Goal: Find contact information: Find contact information

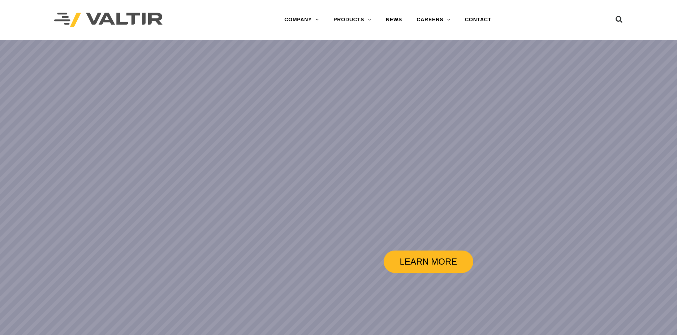
click at [428, 262] on link "LEARN MORE" at bounding box center [429, 262] width 90 height 22
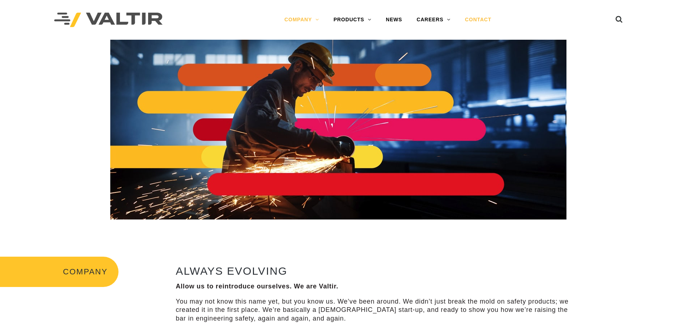
click at [477, 18] on link "CONTACT" at bounding box center [478, 20] width 41 height 14
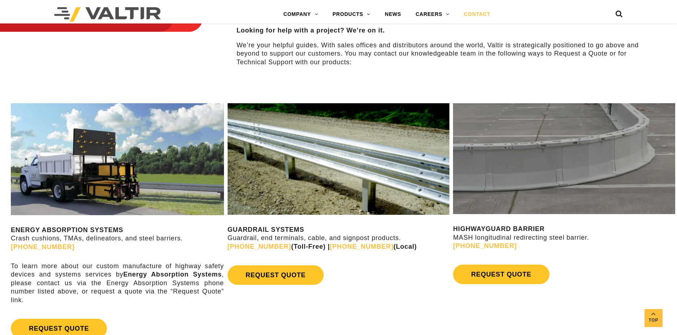
scroll to position [386, 0]
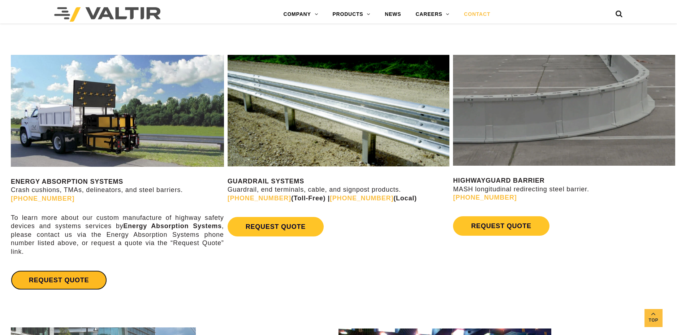
click at [68, 283] on link "REQUEST QUOTE" at bounding box center [59, 281] width 96 height 20
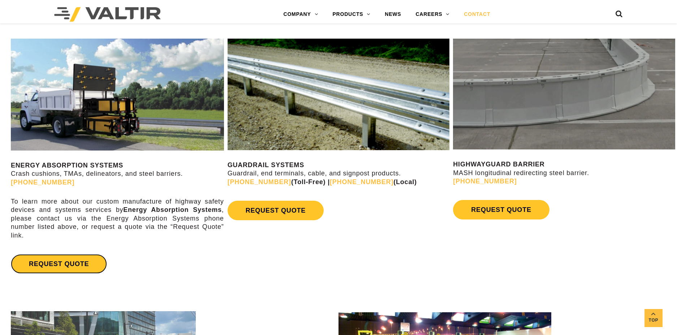
scroll to position [434, 0]
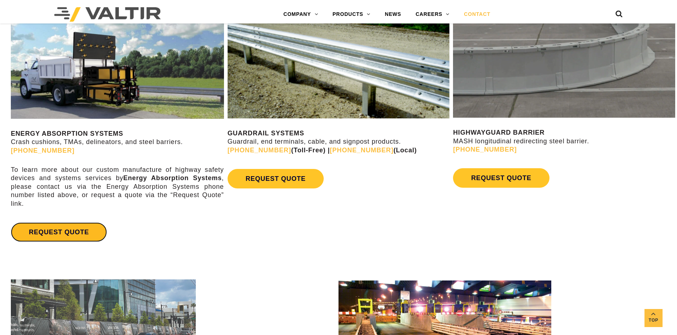
click at [62, 230] on link "REQUEST QUOTE" at bounding box center [59, 233] width 96 height 20
